Goal: Task Accomplishment & Management: Manage account settings

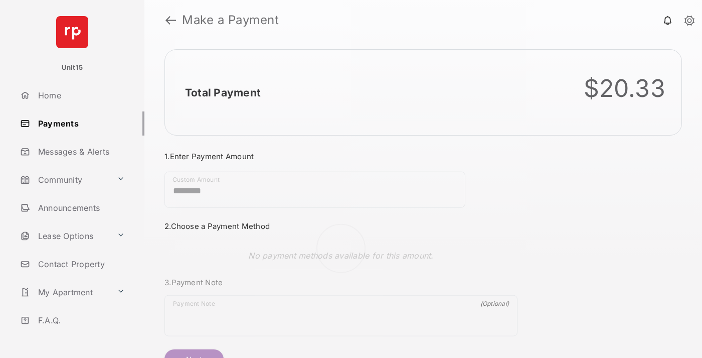
scroll to position [54, 0]
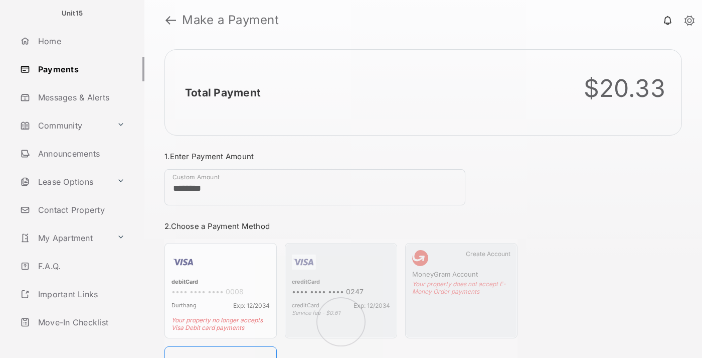
click at [78, 338] on link "Logout" at bounding box center [80, 350] width 128 height 24
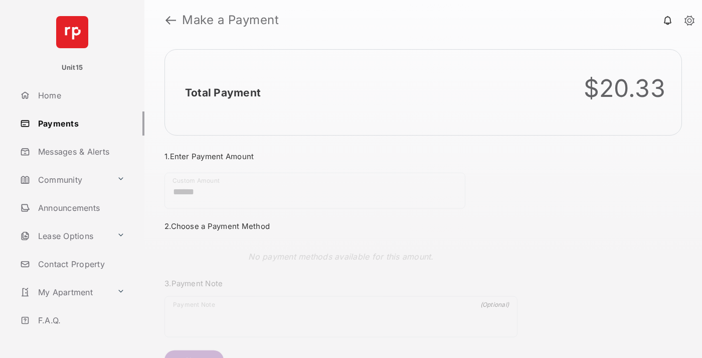
scroll to position [54, 0]
